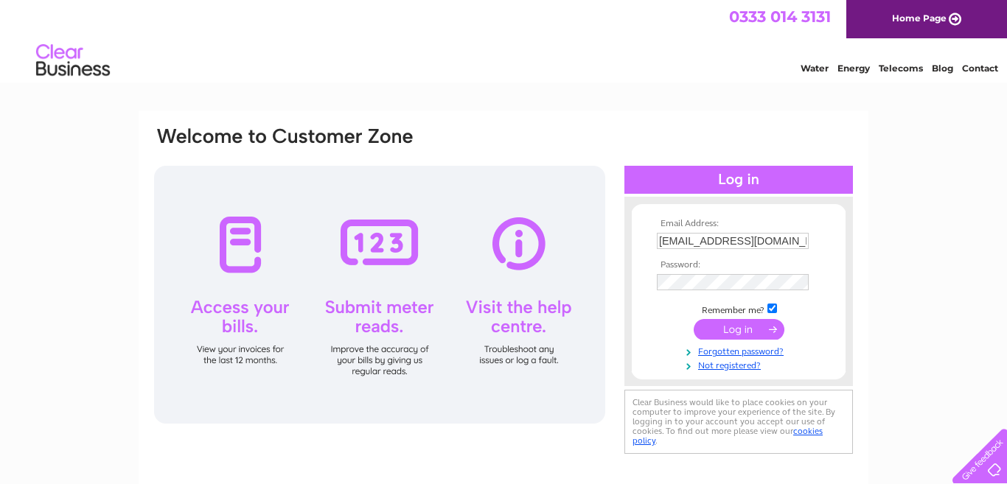
click at [731, 334] on input "submit" at bounding box center [739, 329] width 91 height 21
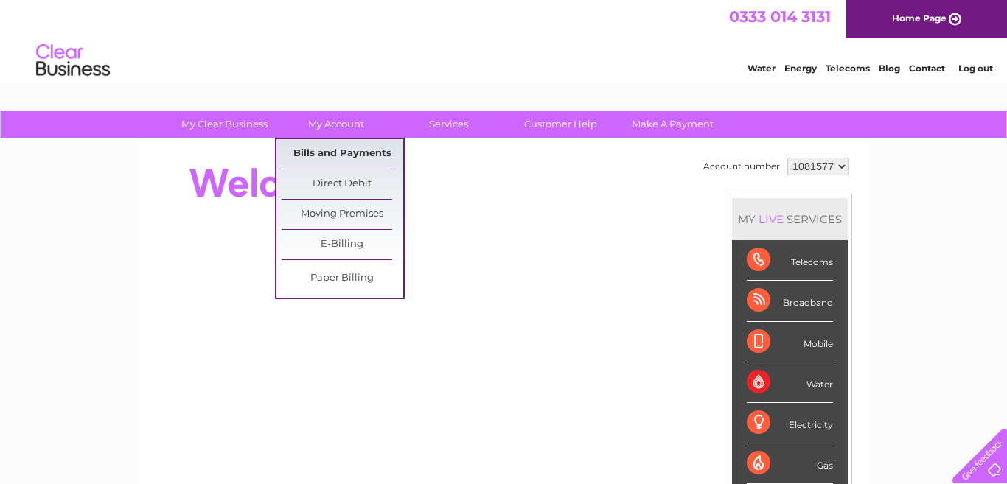
click at [330, 151] on link "Bills and Payments" at bounding box center [343, 153] width 122 height 29
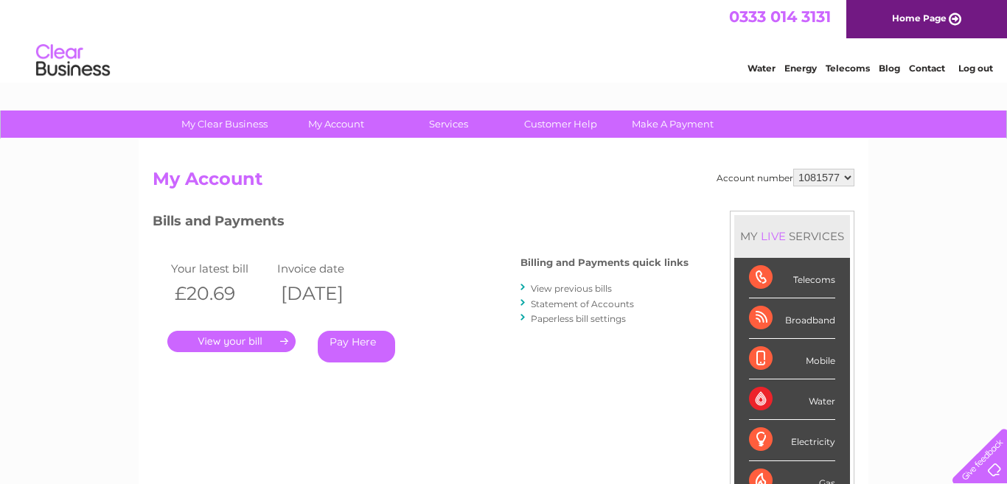
click at [575, 285] on link "View previous bills" at bounding box center [571, 288] width 81 height 11
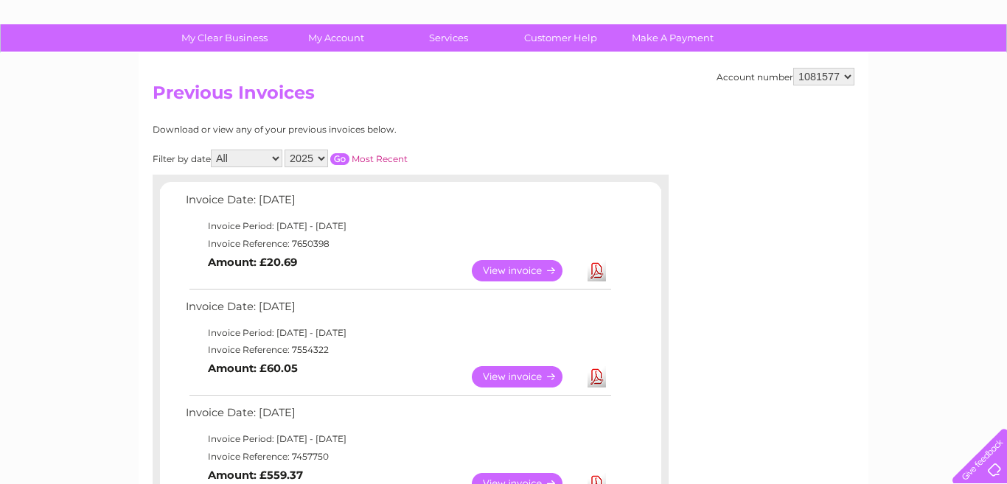
scroll to position [88, 0]
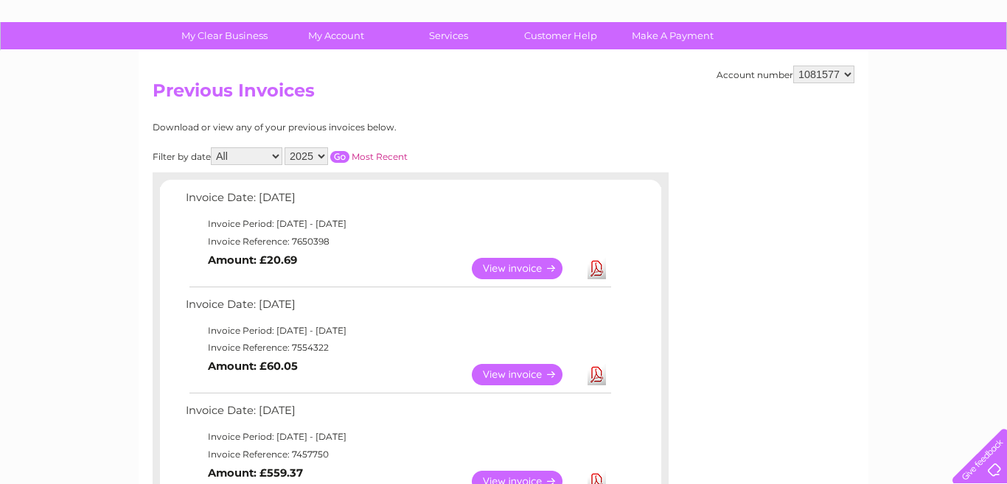
click at [327, 156] on select "2025 2024 2023 2022" at bounding box center [305, 156] width 43 height 18
select select "2023"
click at [626, 130] on div "Download or view any of your previous invoices below. Filter by date All Januar…" at bounding box center [411, 394] width 516 height 545
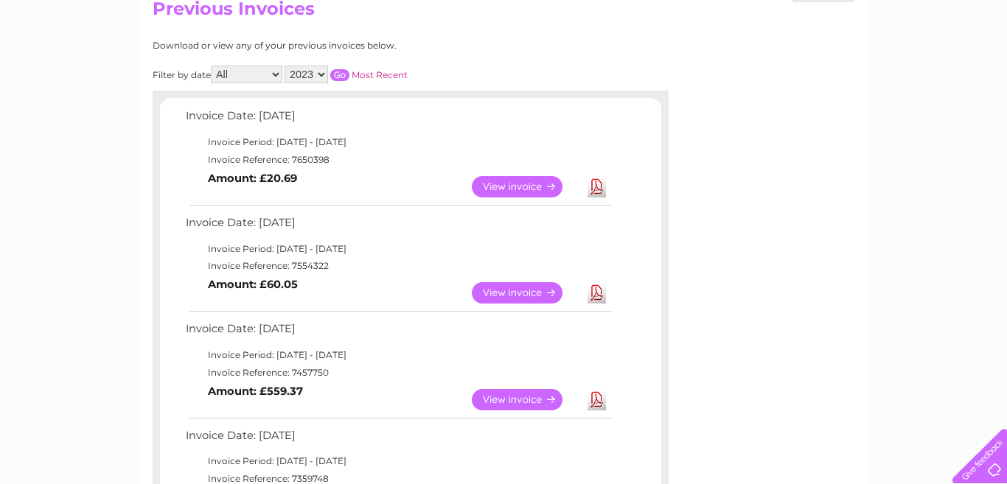
scroll to position [147, 0]
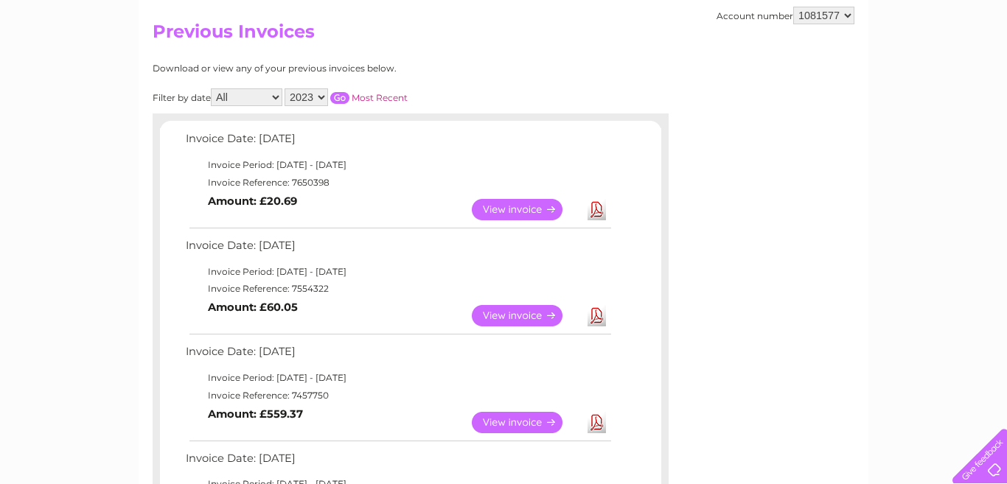
click at [383, 98] on link "Most Recent" at bounding box center [380, 97] width 56 height 11
click at [345, 97] on input "button" at bounding box center [339, 98] width 19 height 12
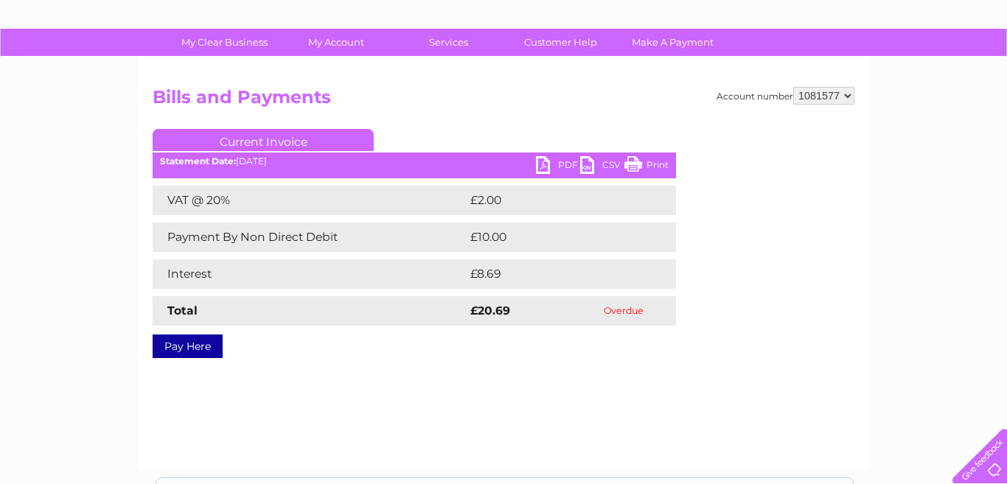
scroll to position [59, 0]
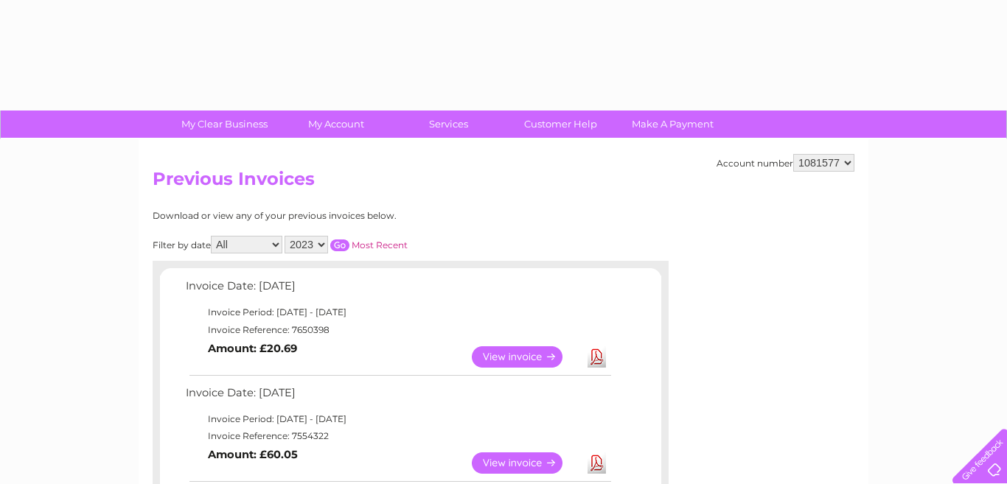
select select "2023"
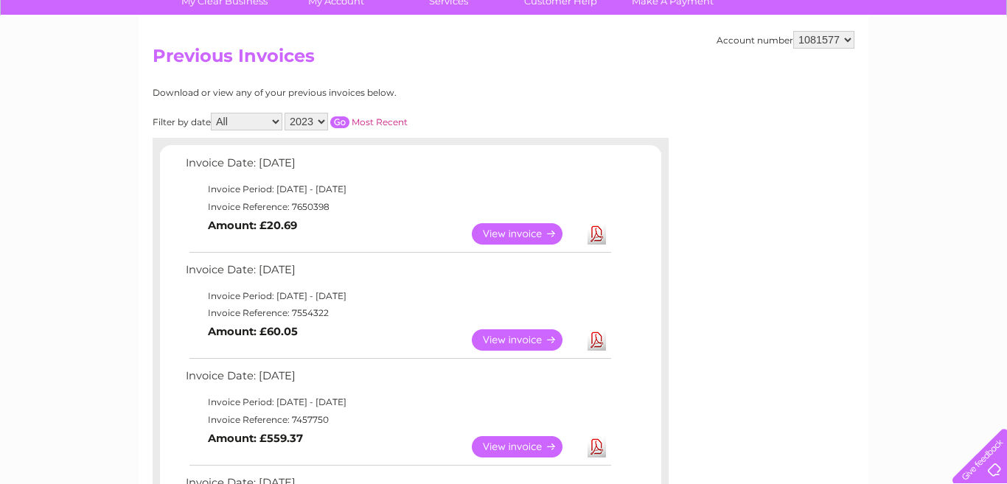
scroll to position [118, 0]
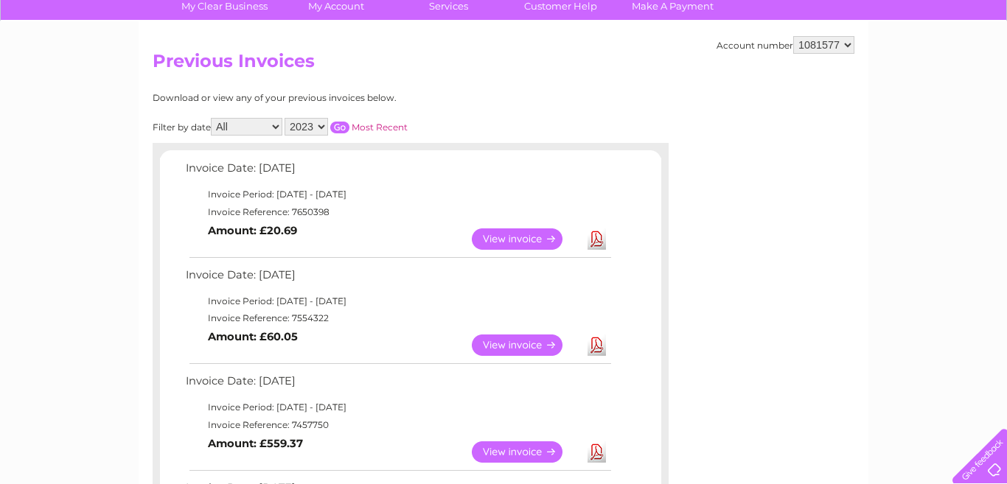
click at [279, 127] on select "All January February March April May June July August September October Novembe…" at bounding box center [246, 127] width 71 height 18
click at [343, 125] on input "button" at bounding box center [339, 128] width 19 height 12
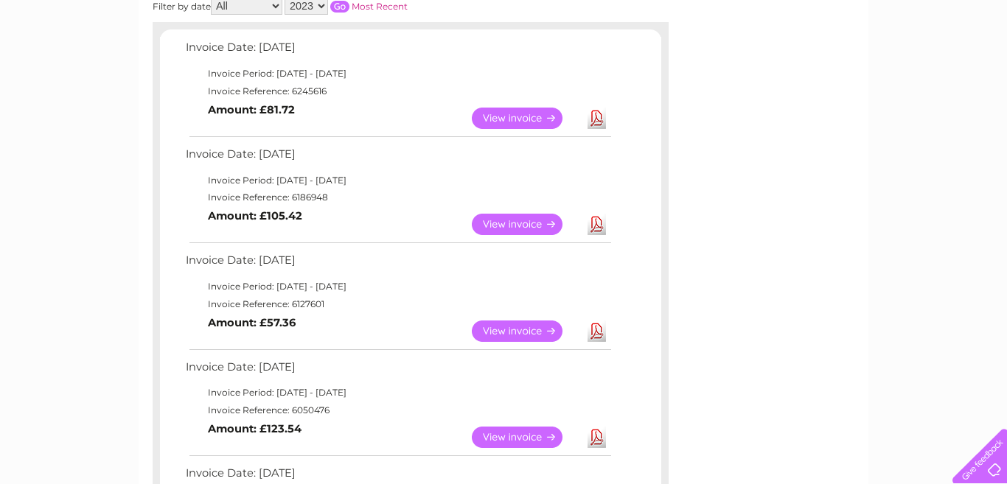
scroll to position [236, 0]
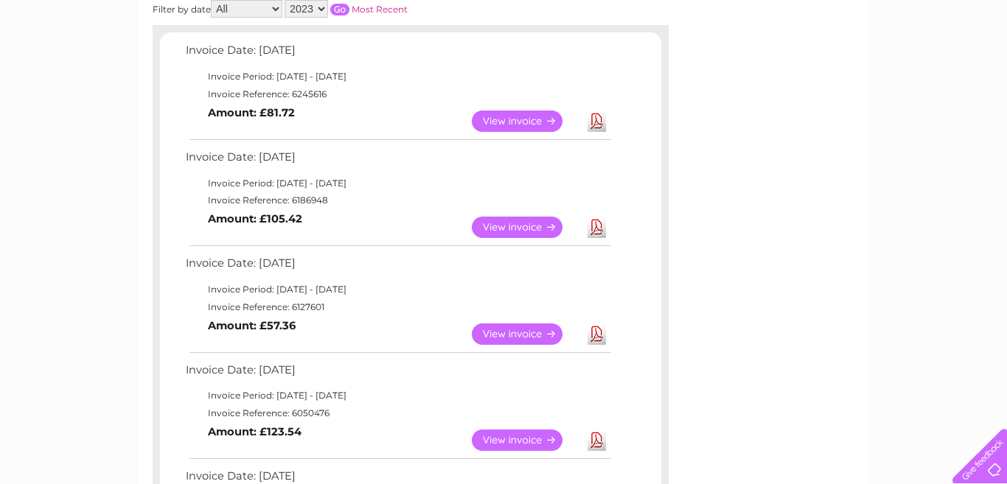
click at [511, 121] on link "View" at bounding box center [526, 121] width 108 height 21
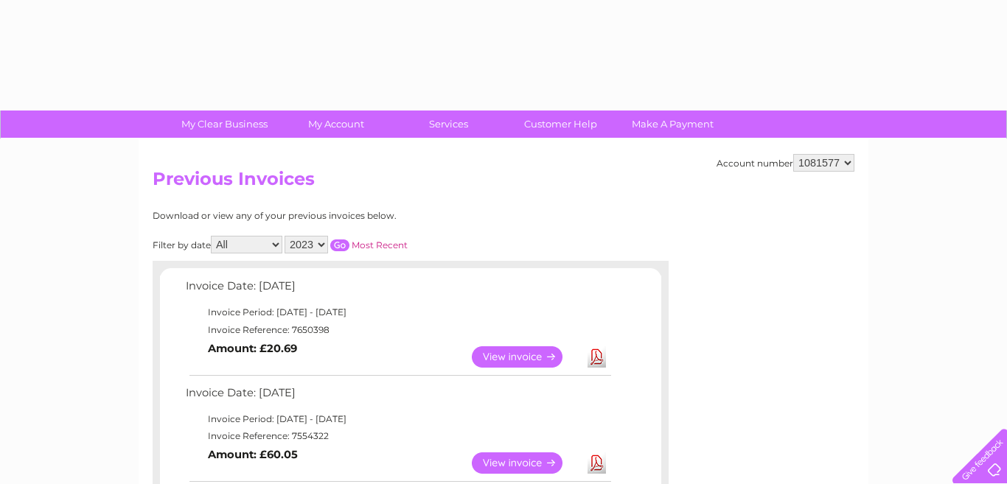
select select "2023"
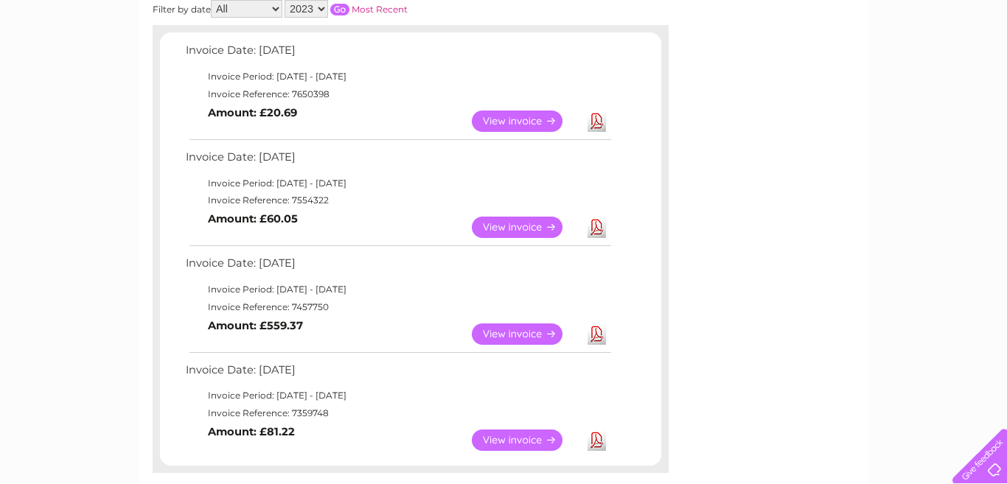
click at [497, 226] on link "View" at bounding box center [526, 227] width 108 height 21
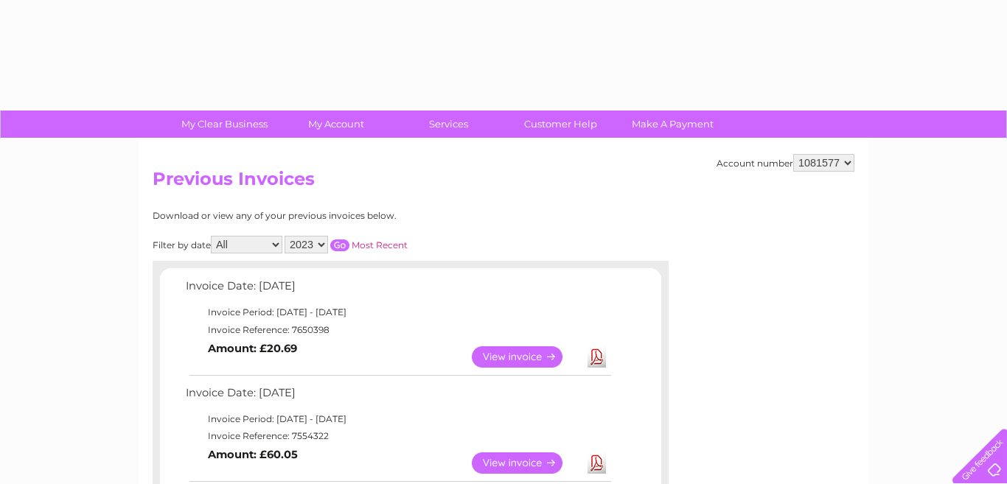
select select "2023"
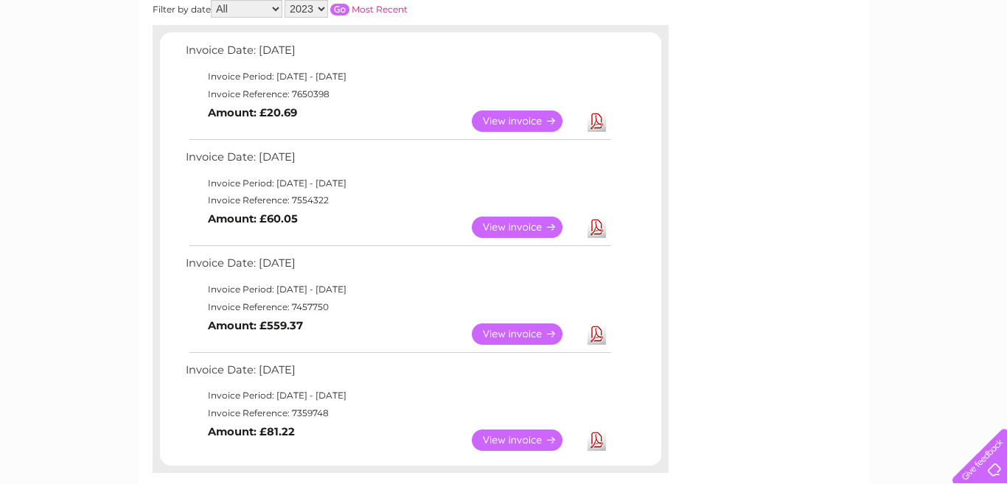
click at [341, 6] on input "button" at bounding box center [339, 10] width 19 height 12
click at [506, 226] on link "View" at bounding box center [526, 227] width 108 height 21
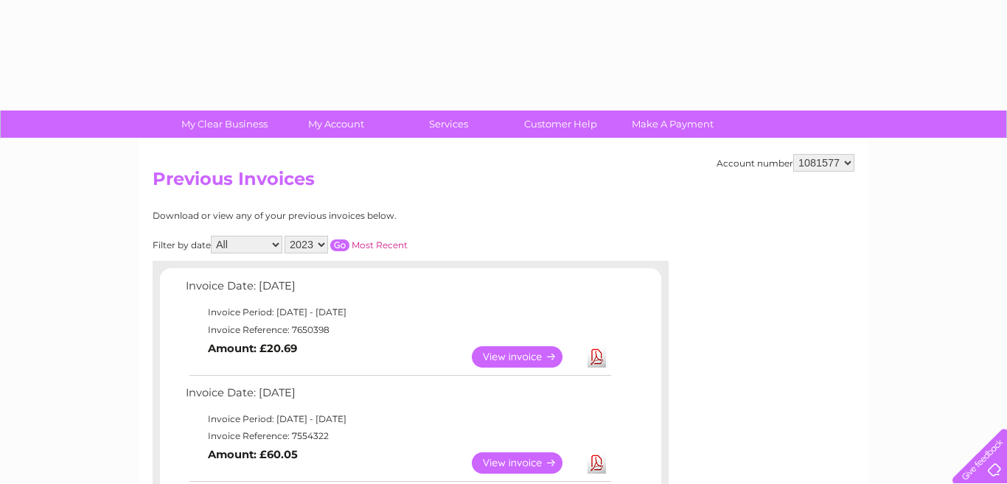
select select "2023"
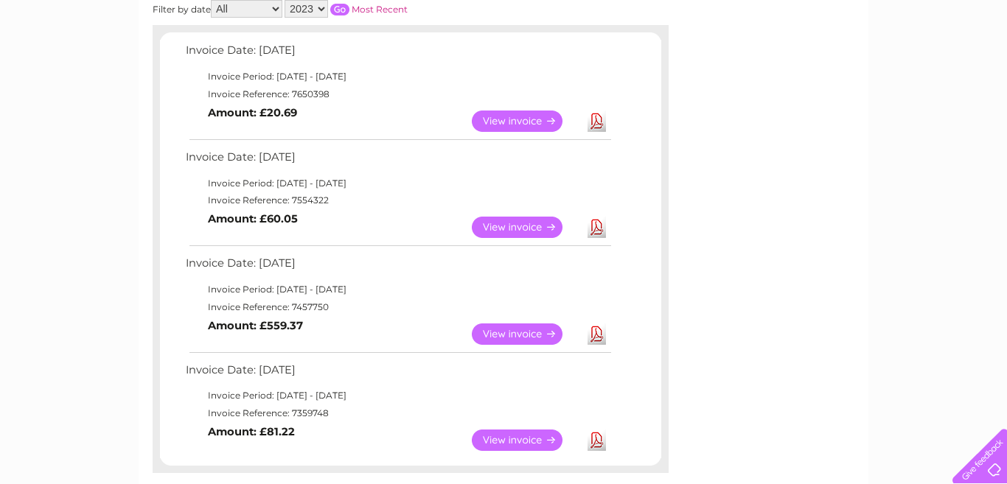
click at [340, 7] on input "button" at bounding box center [339, 10] width 19 height 12
click at [520, 332] on link "View" at bounding box center [526, 334] width 108 height 21
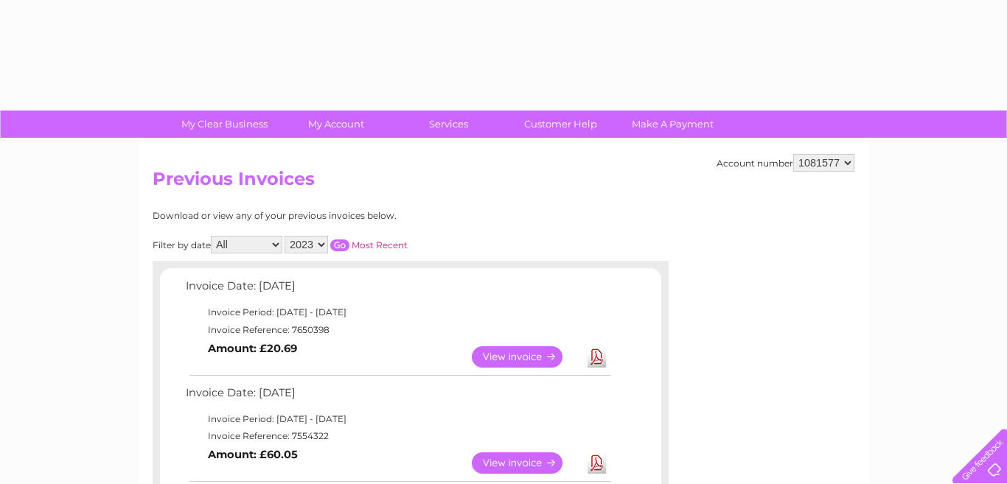
select select "2023"
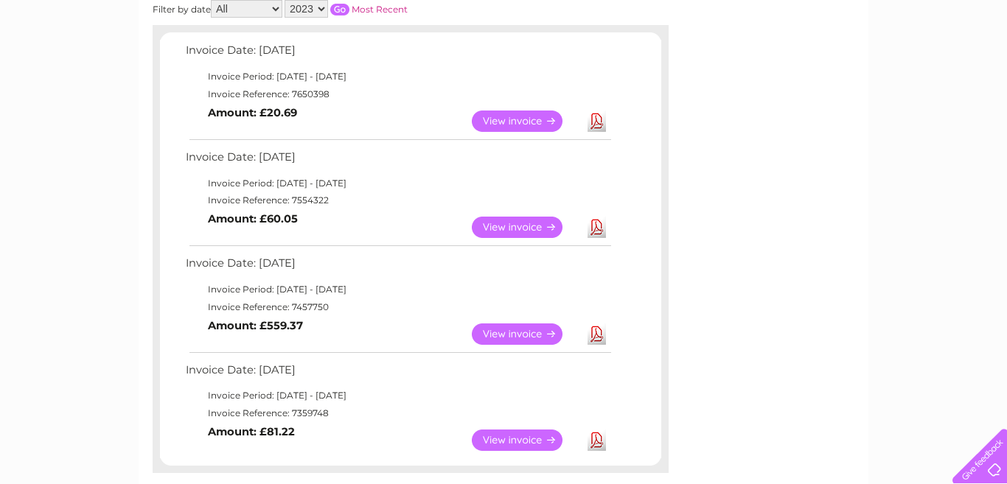
click at [338, 7] on input "button" at bounding box center [339, 10] width 19 height 12
click at [511, 439] on link "View" at bounding box center [526, 440] width 108 height 21
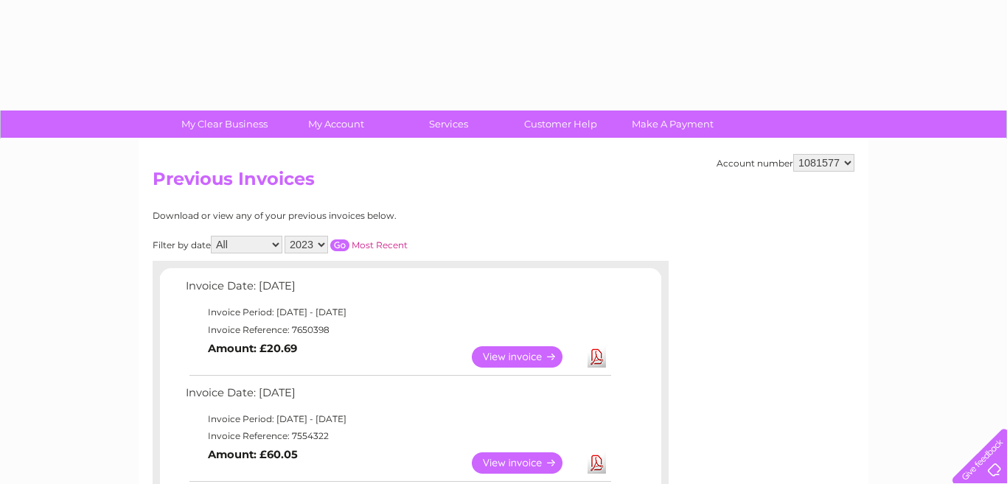
select select "2023"
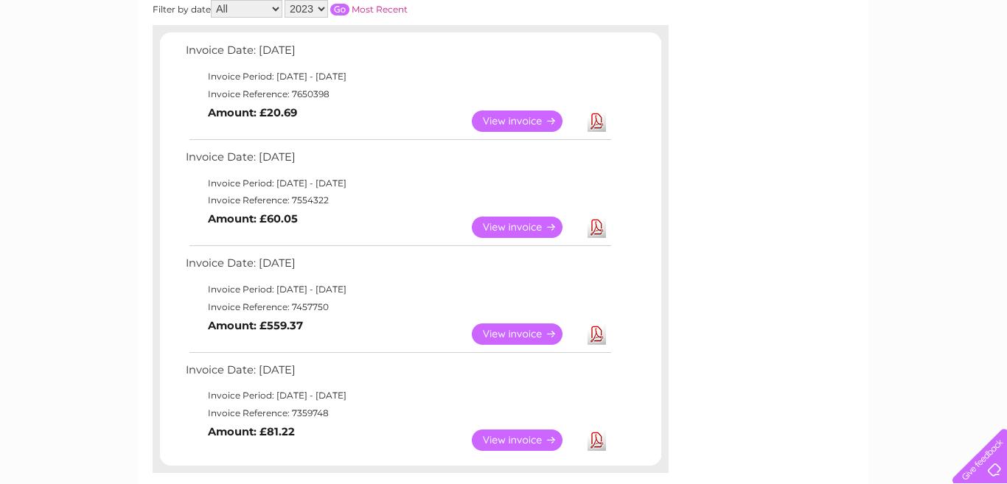
click at [347, 4] on input "button" at bounding box center [339, 10] width 19 height 12
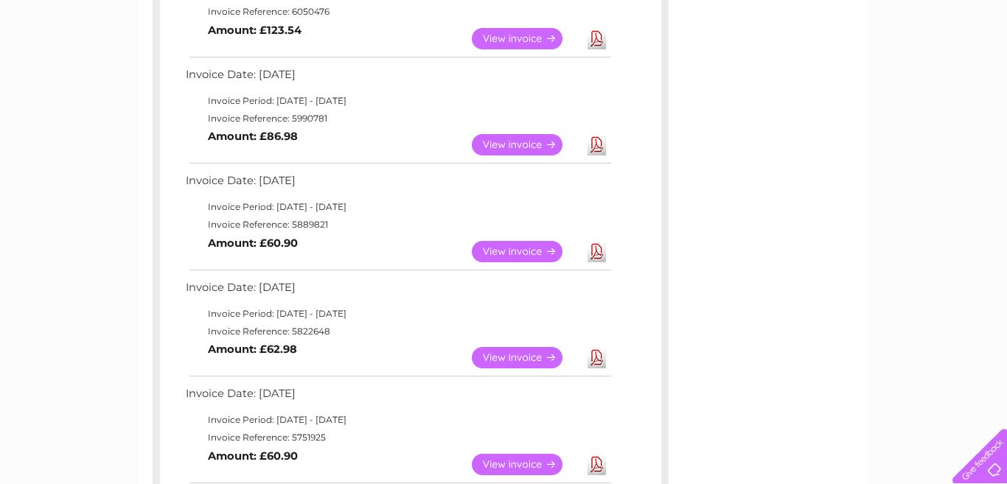
scroll to position [649, 0]
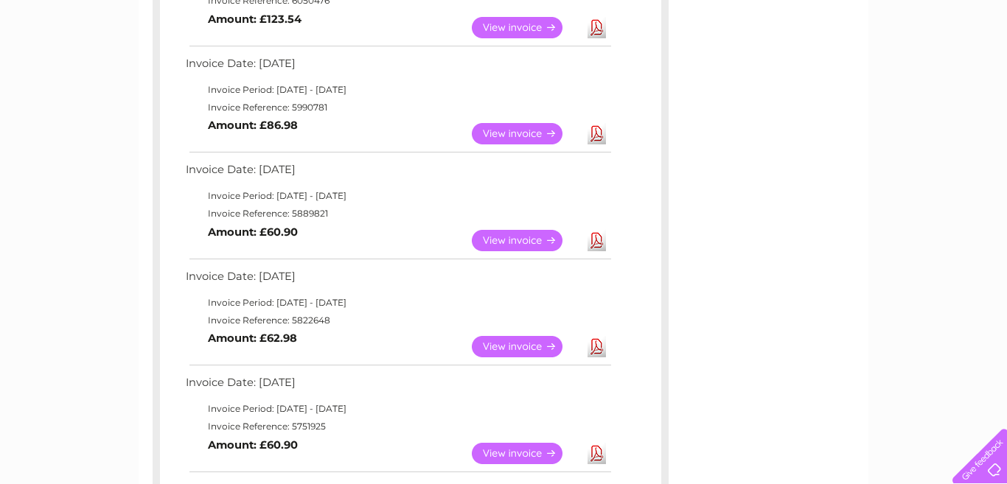
click at [520, 134] on link "View" at bounding box center [526, 133] width 108 height 21
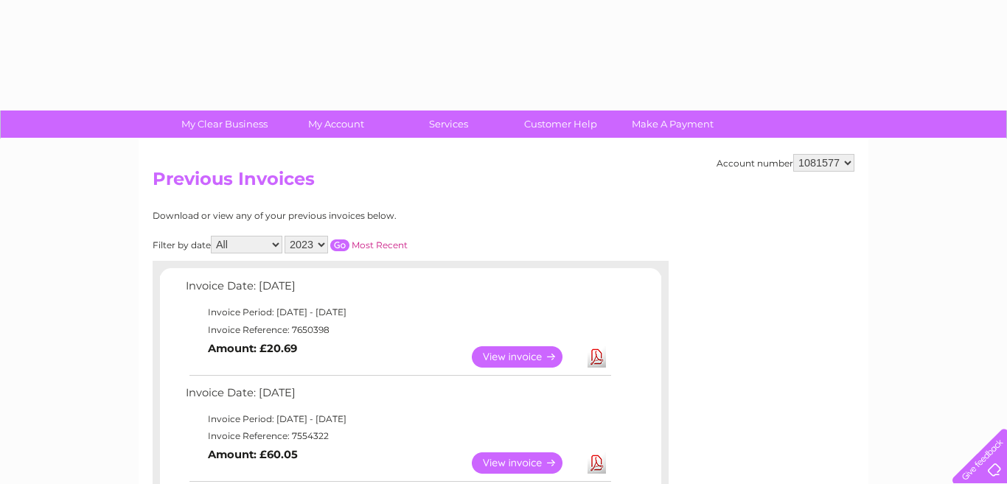
select select "2023"
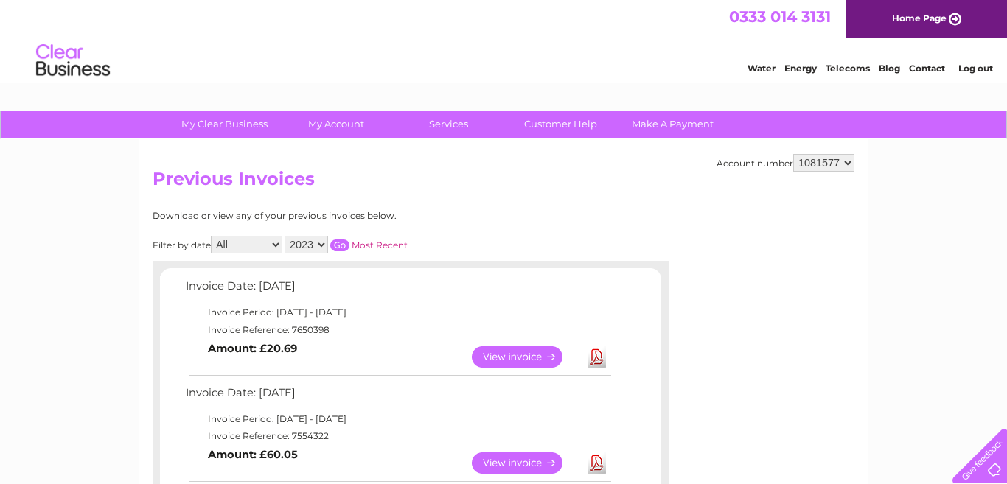
click at [338, 242] on input "button" at bounding box center [339, 246] width 19 height 12
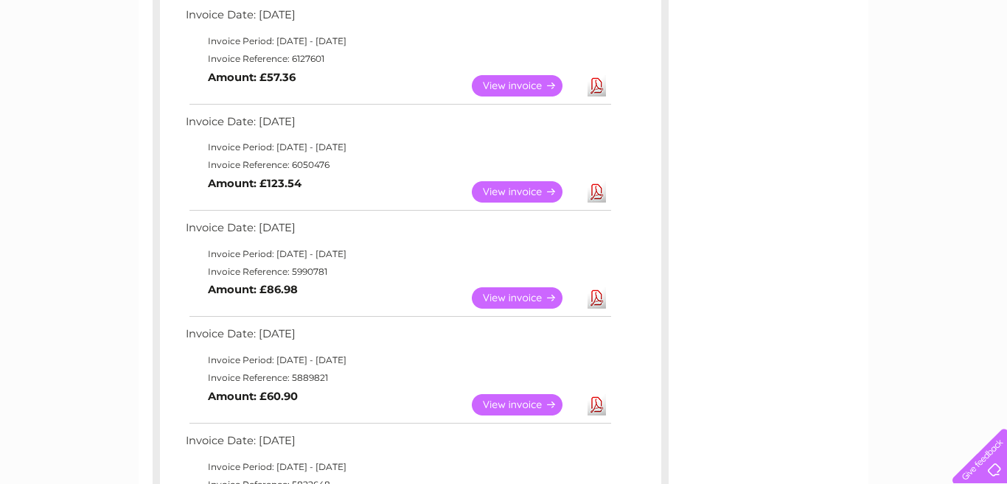
scroll to position [501, 0]
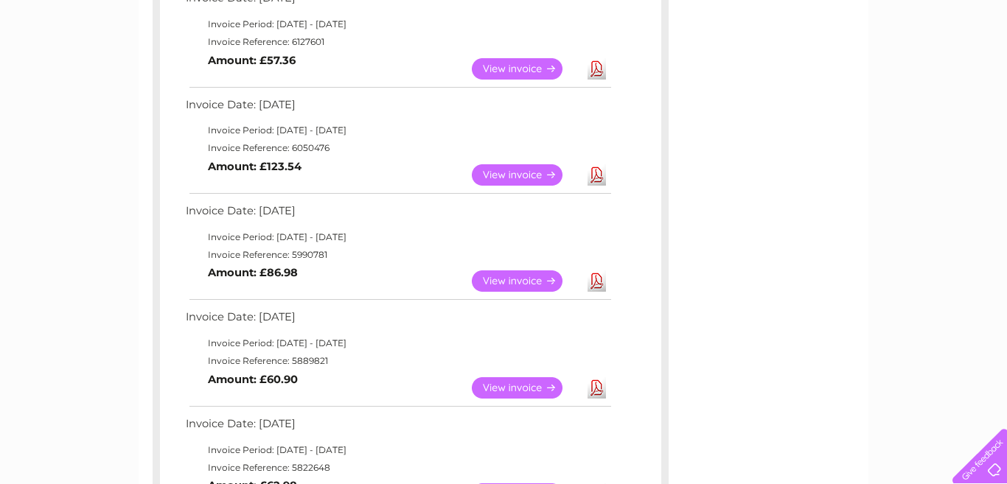
click at [511, 279] on link "View" at bounding box center [526, 280] width 108 height 21
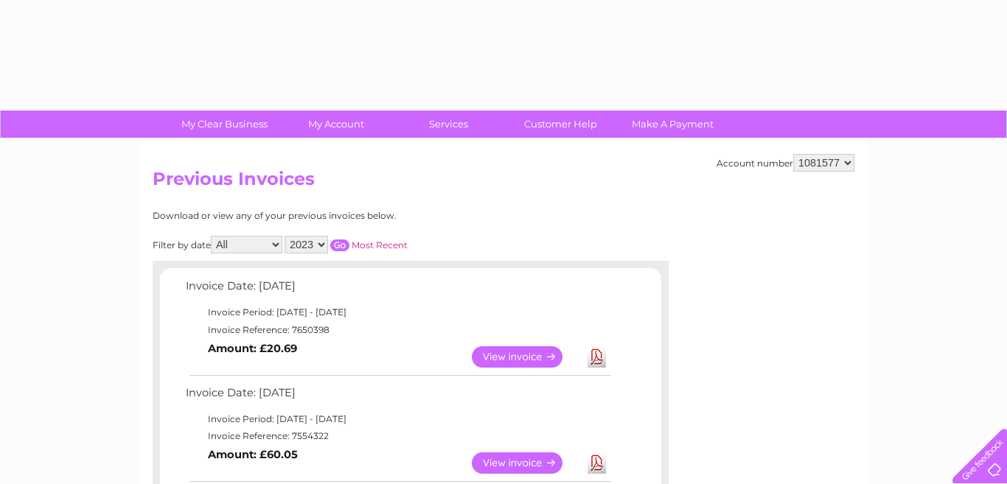
select select "2023"
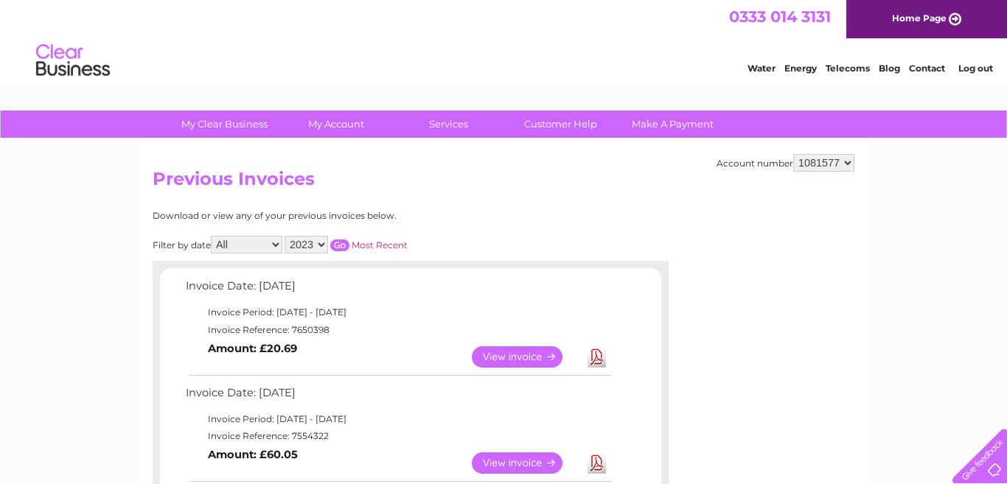
click at [343, 240] on input "button" at bounding box center [339, 246] width 19 height 12
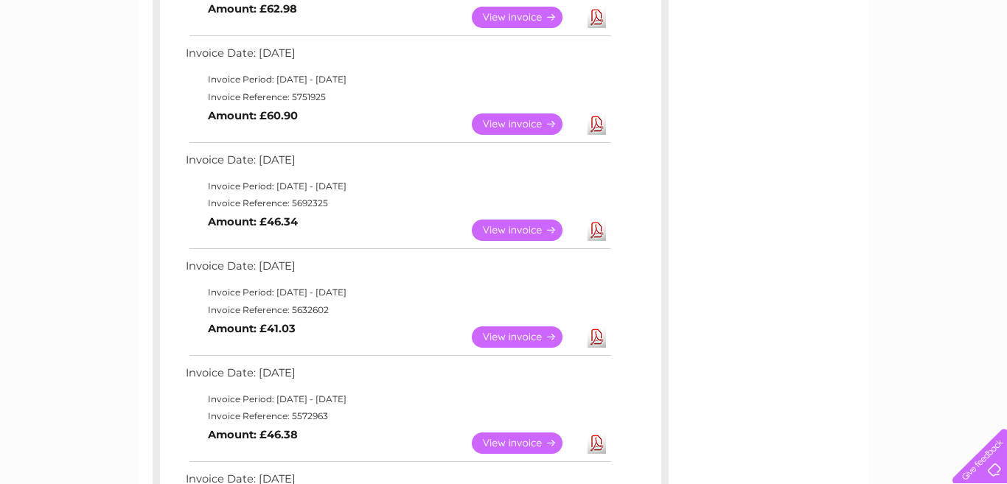
scroll to position [973, 0]
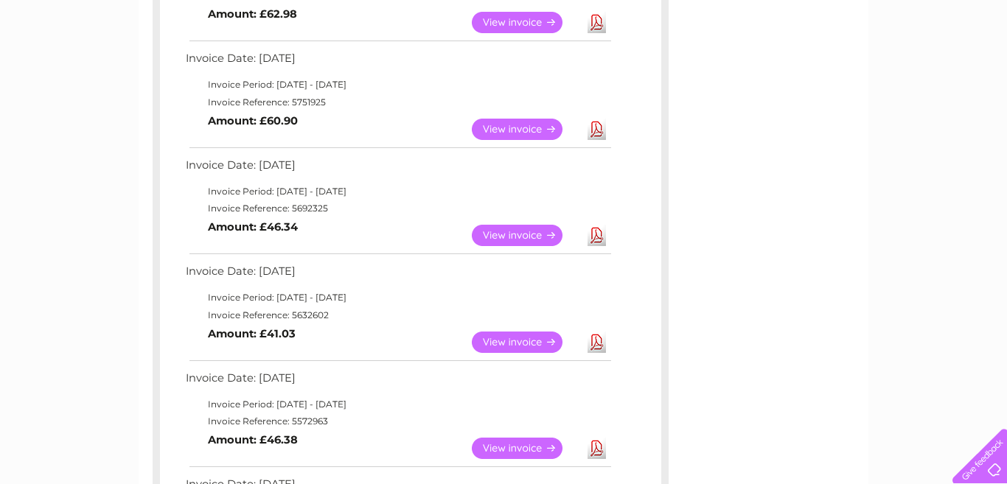
click at [510, 128] on link "View" at bounding box center [526, 129] width 108 height 21
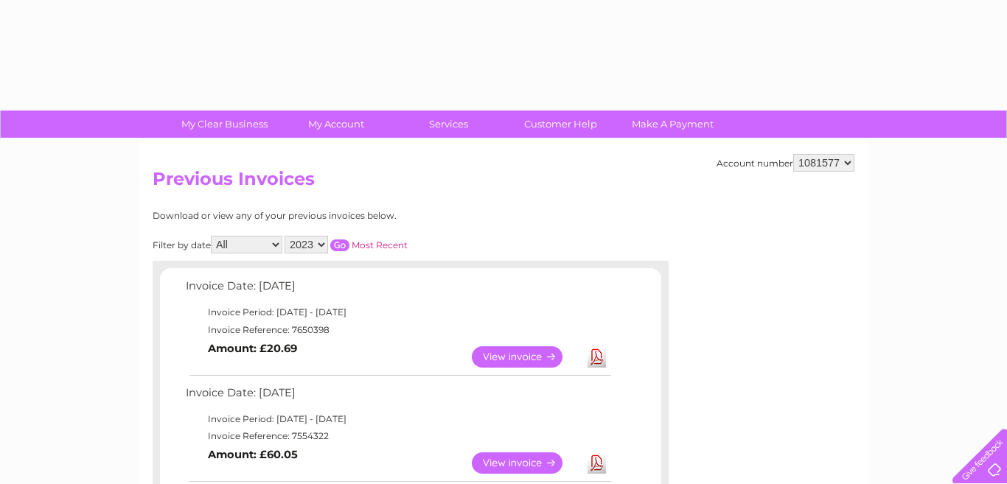
select select "2023"
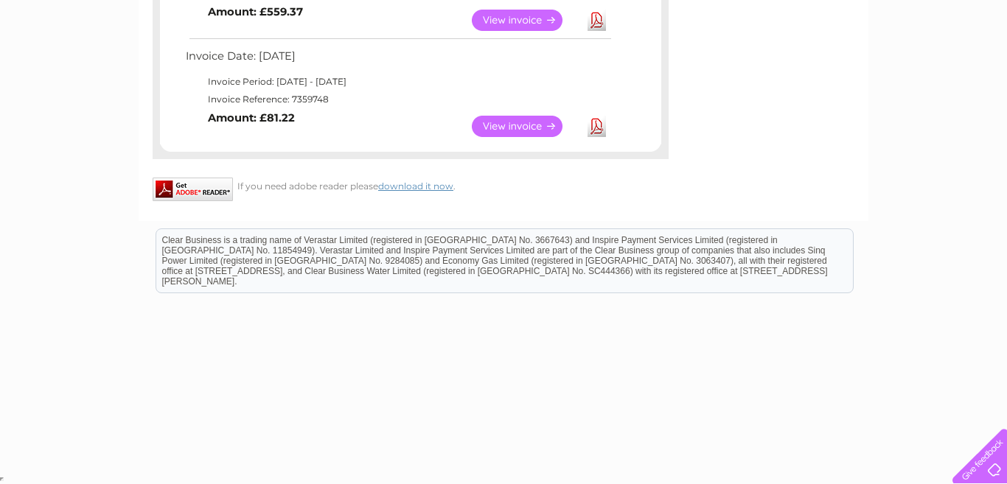
click at [94, 144] on div "My Clear Business Login Details My Details My Preferences Link Account My Accou…" at bounding box center [503, 17] width 1007 height 912
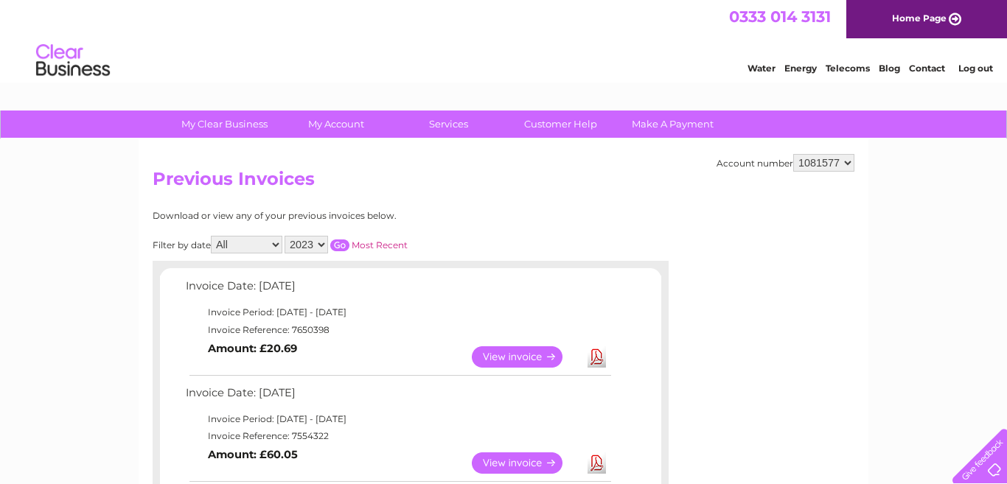
click at [344, 240] on input "button" at bounding box center [339, 246] width 19 height 12
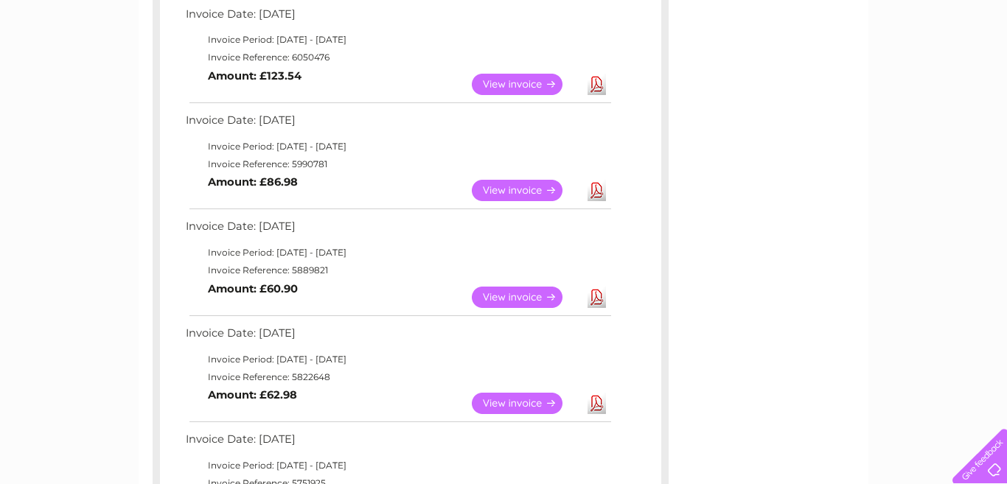
scroll to position [590, 0]
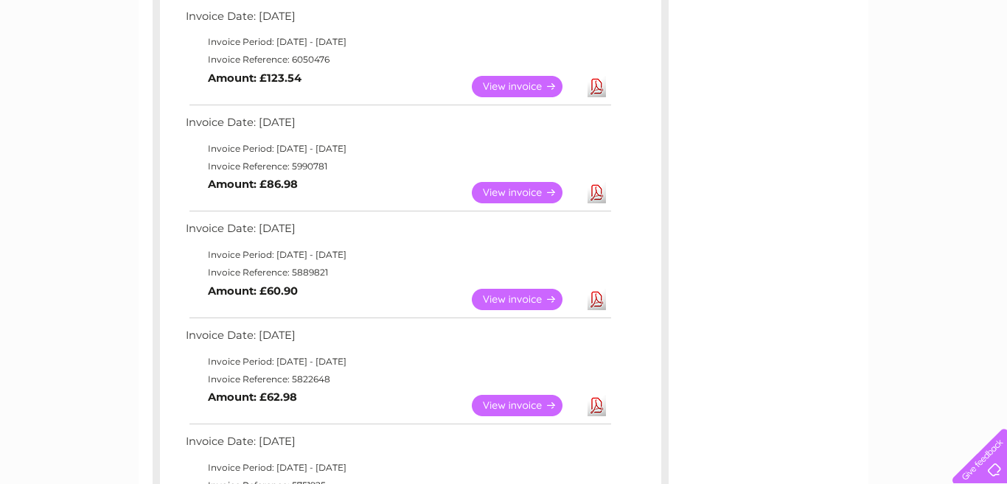
click at [519, 187] on link "View" at bounding box center [526, 192] width 108 height 21
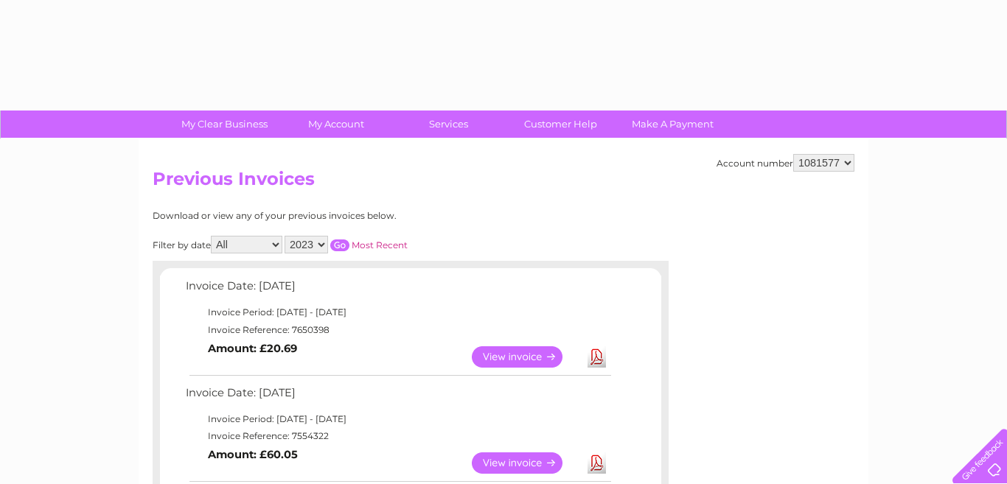
select select "2023"
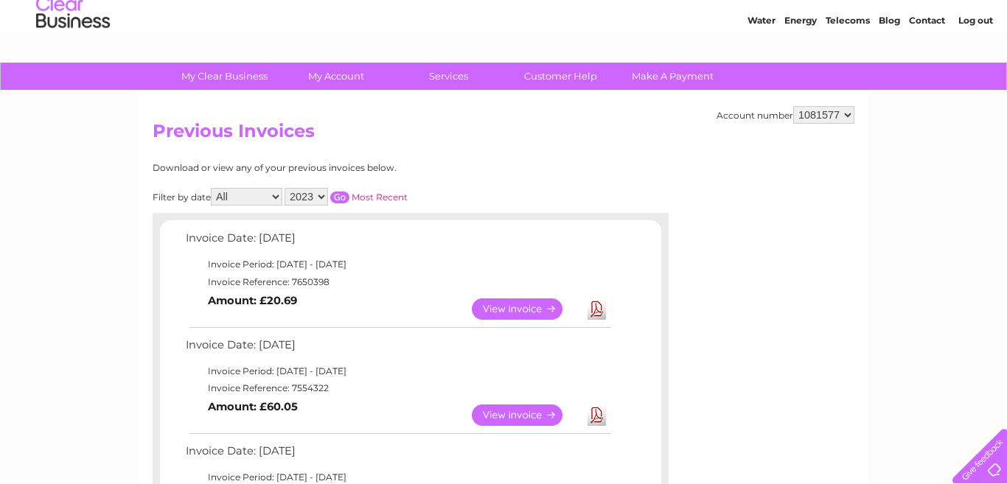
scroll to position [19, 0]
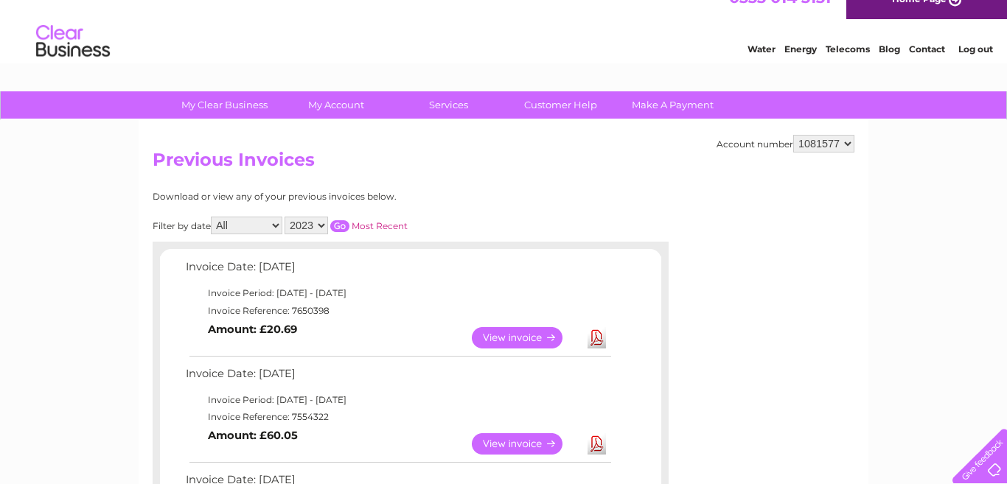
click at [345, 220] on input "button" at bounding box center [339, 226] width 19 height 12
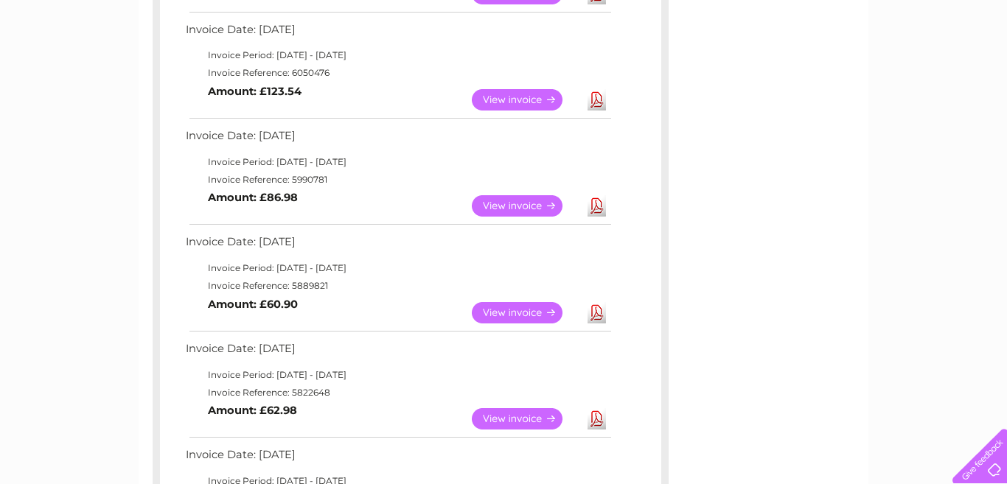
scroll to position [579, 0]
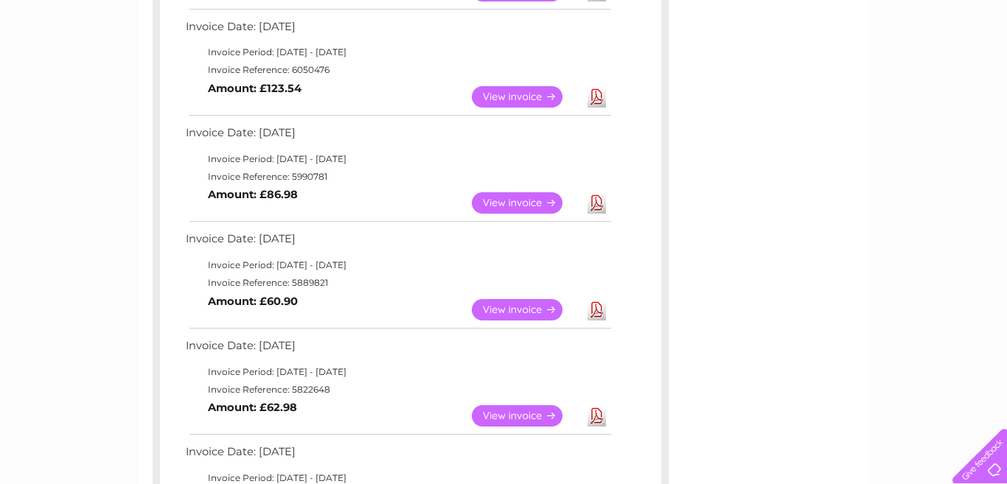
click at [514, 304] on link "View" at bounding box center [526, 309] width 108 height 21
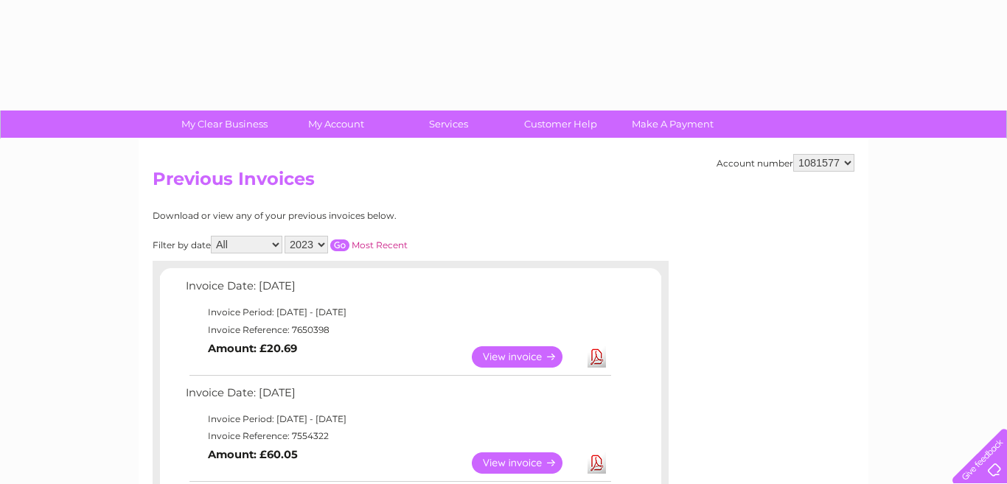
select select "2023"
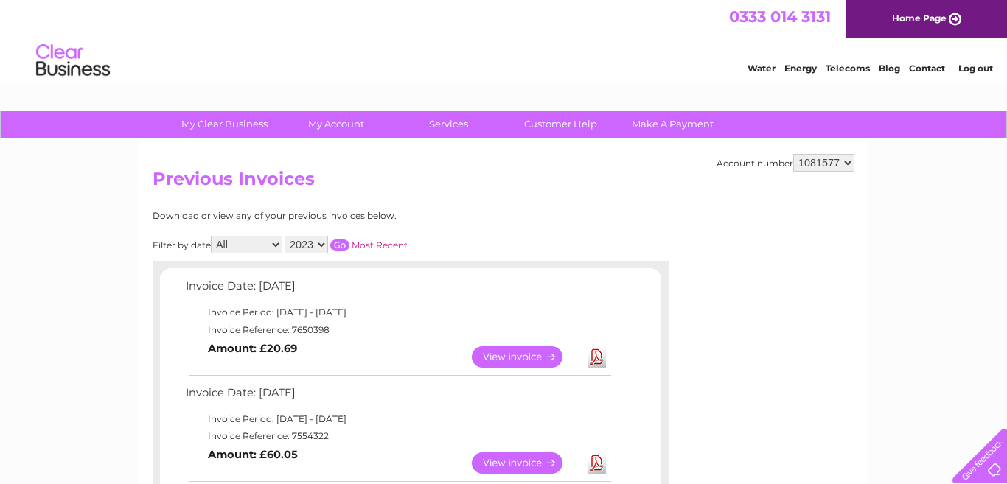
click at [345, 241] on input "button" at bounding box center [339, 246] width 19 height 12
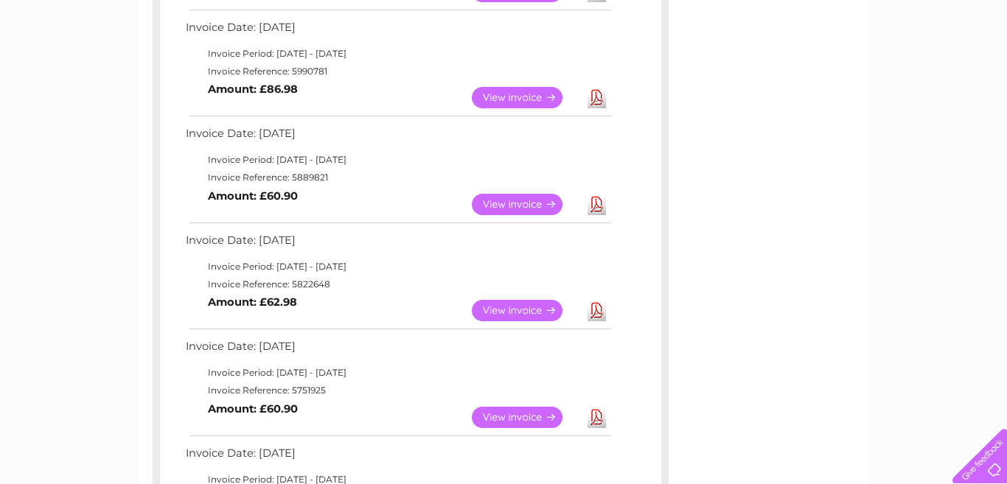
scroll to position [708, 0]
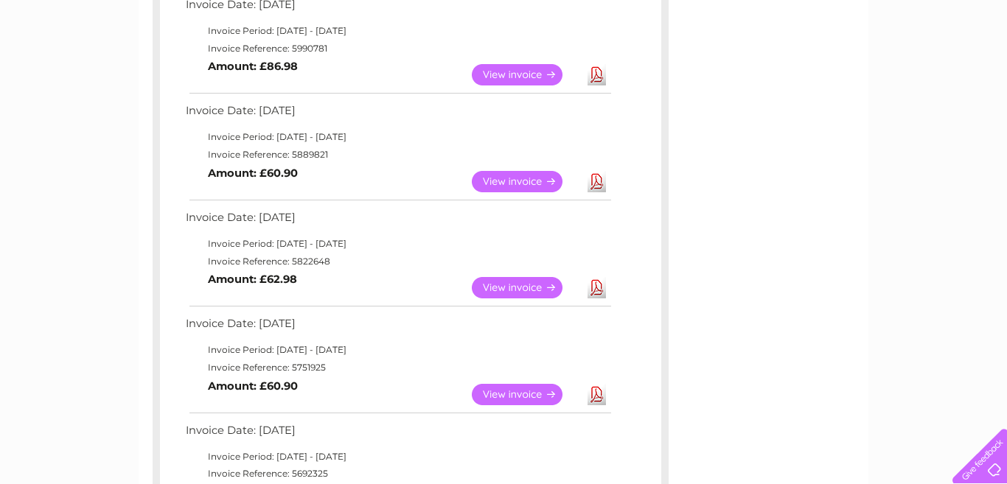
click at [529, 286] on link "View" at bounding box center [526, 287] width 108 height 21
